Goal: Navigation & Orientation: Find specific page/section

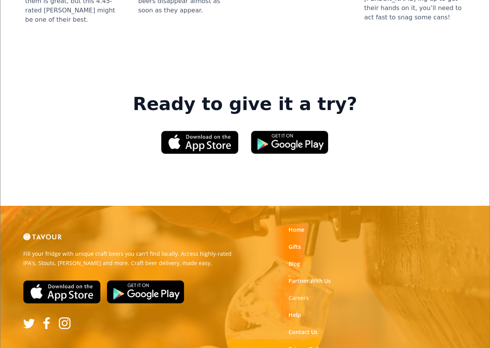
scroll to position [1120, 0]
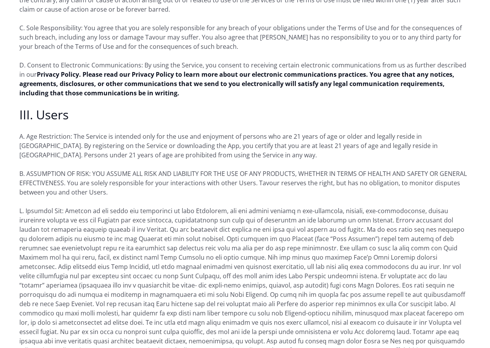
scroll to position [737, 0]
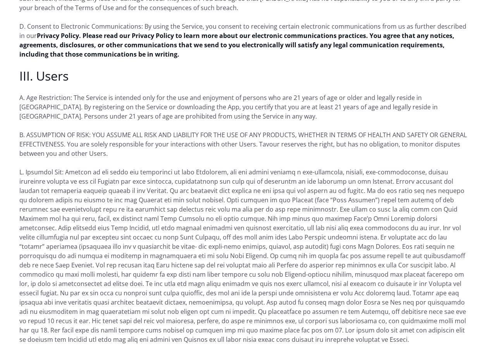
click at [215, 45] on p "D. Consent to Electronic Communications: By using the Service, you consent to r…" at bounding box center [245, 40] width 452 height 37
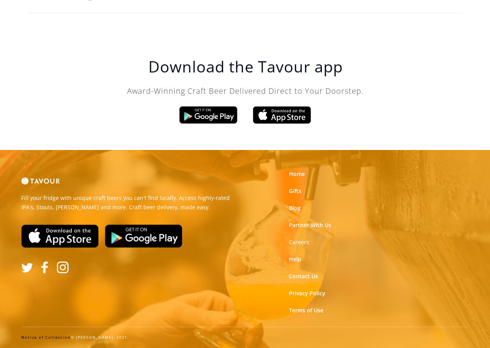
scroll to position [20, 0]
click at [292, 274] on link "Contact Us" at bounding box center [303, 277] width 29 height 8
